Goal: Task Accomplishment & Management: Manage account settings

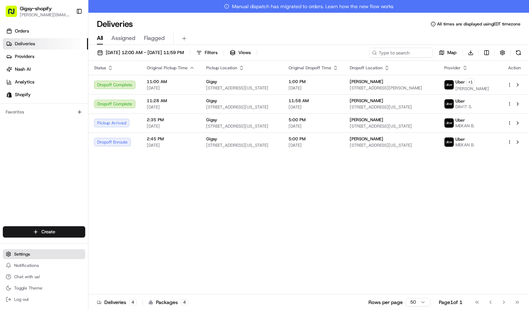
click at [34, 253] on button "Settings" at bounding box center [44, 254] width 82 height 10
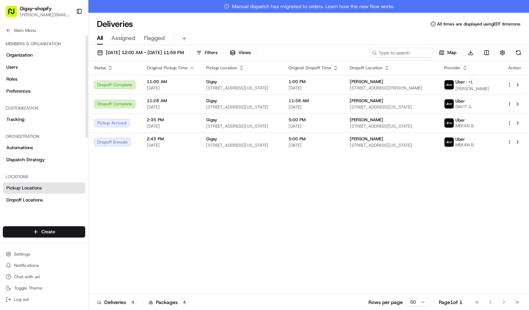
click at [36, 188] on span "Pickup Locations" at bounding box center [23, 188] width 35 height 6
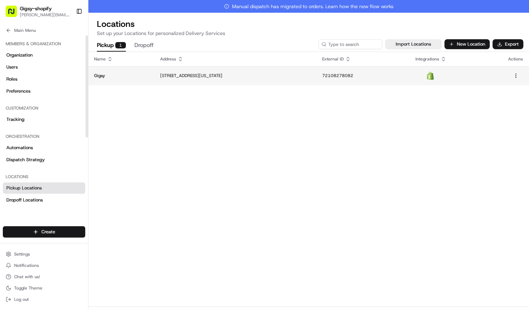
click at [175, 70] on td "[STREET_ADDRESS][US_STATE]" at bounding box center [235, 75] width 162 height 19
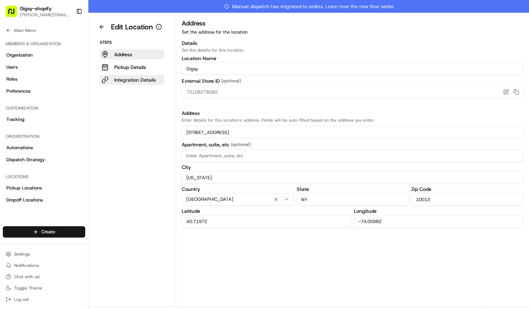
click at [153, 82] on p "Integration Details" at bounding box center [135, 79] width 42 height 7
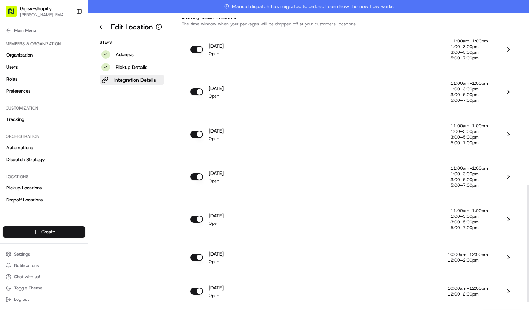
scroll to position [424, 0]
click at [455, 55] on p "3:00–5:00pm" at bounding box center [468, 52] width 37 height 6
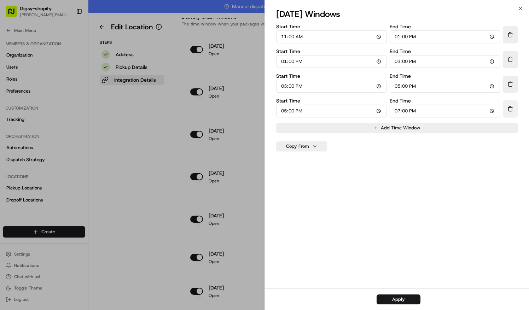
click at [509, 112] on button "Delete Time Window" at bounding box center [510, 108] width 15 height 17
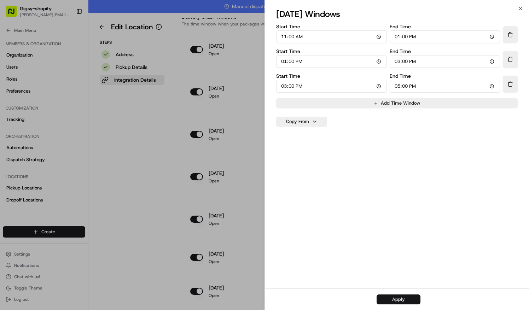
click at [406, 303] on button "Apply" at bounding box center [399, 299] width 44 height 10
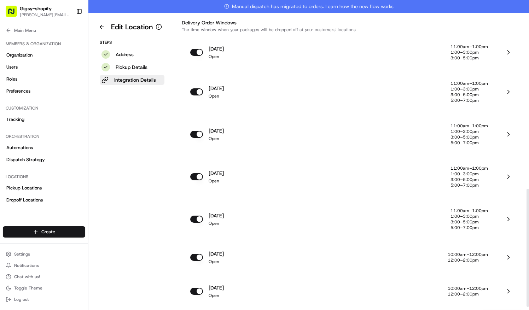
scroll to position [13, 0]
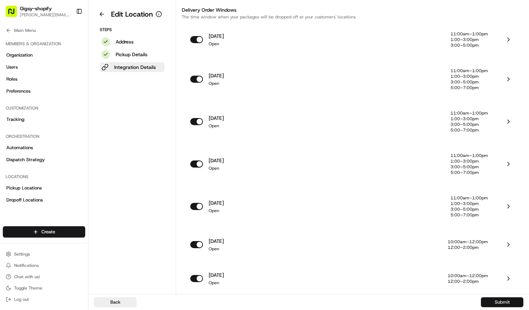
click at [508, 307] on button "Submit" at bounding box center [502, 302] width 42 height 10
